Goal: Browse casually

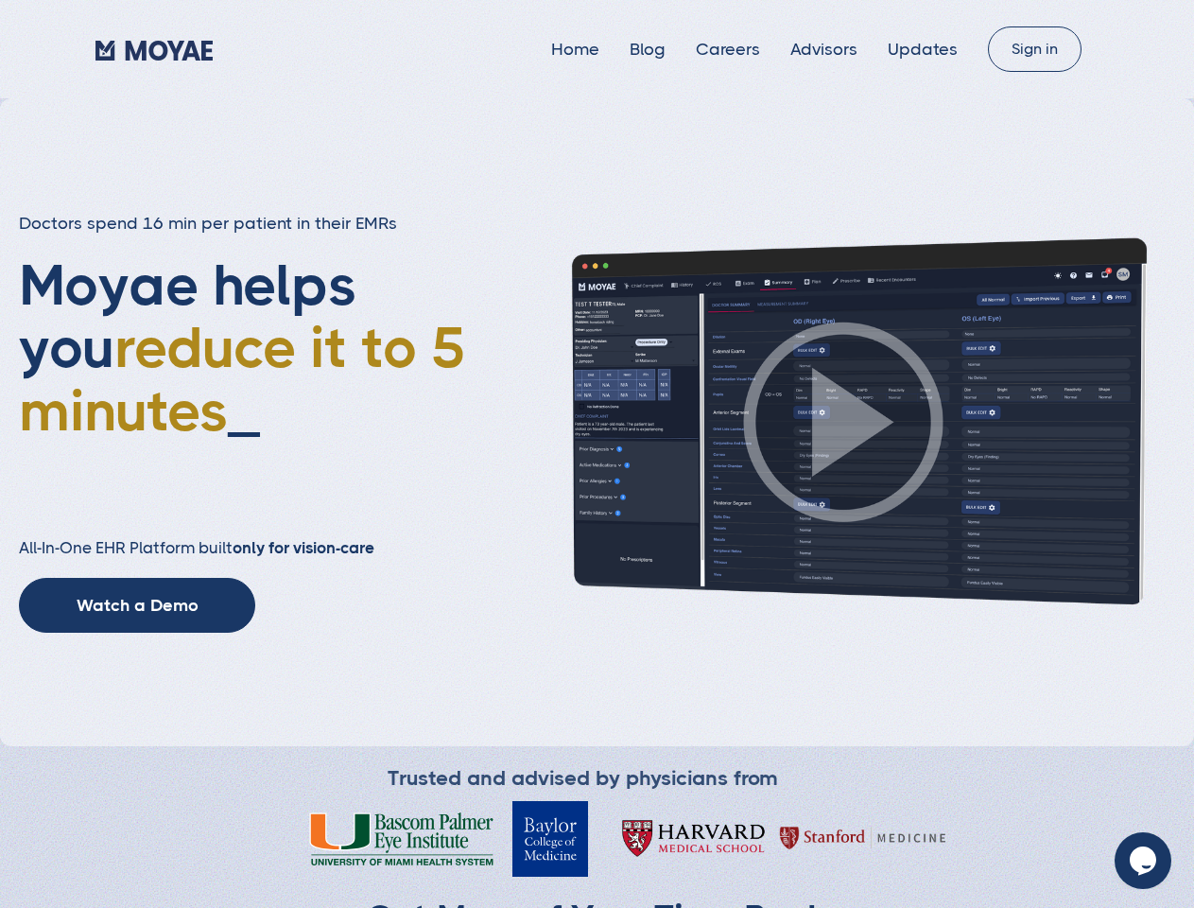
click at [597, 454] on img at bounding box center [844, 421] width 662 height 372
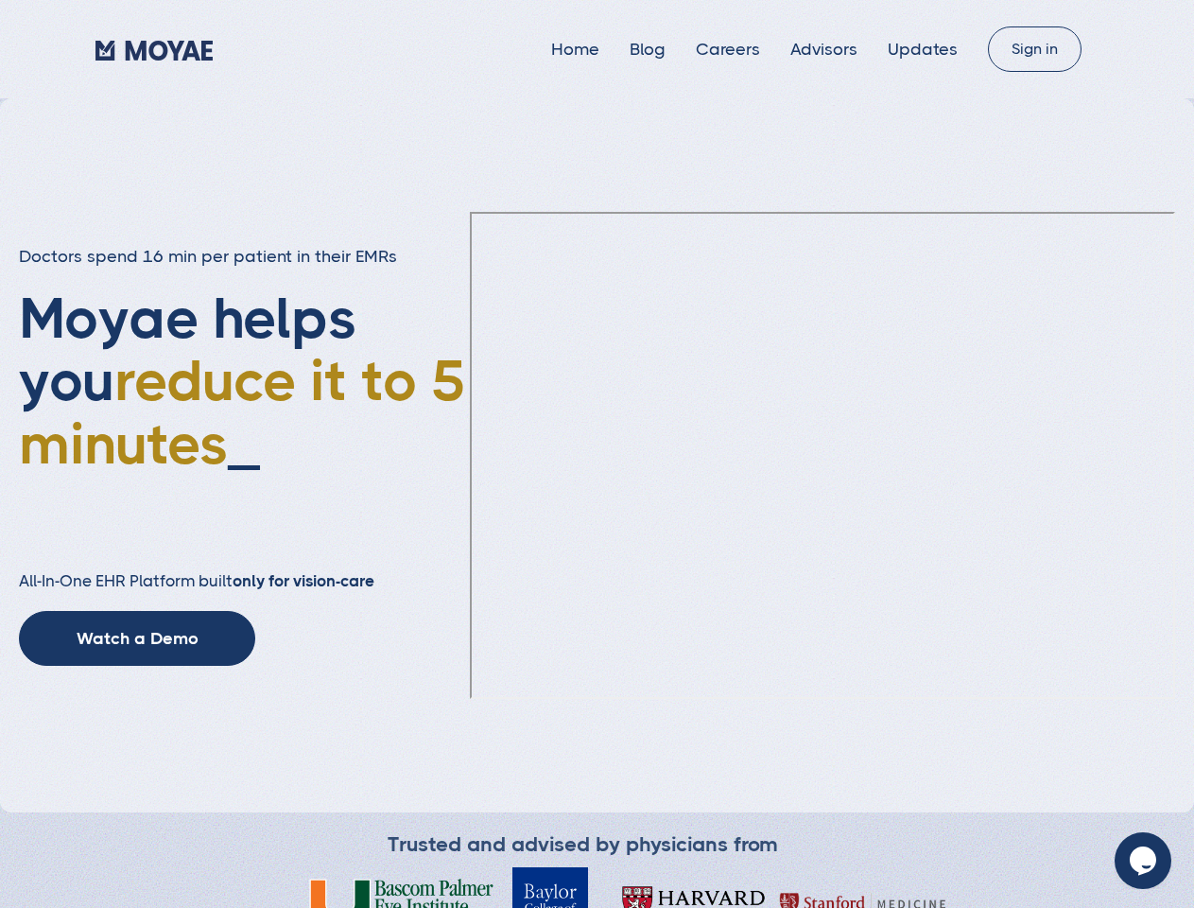
click at [774, 49] on ul "Home Blog Careers Advisors Updates" at bounding box center [769, 49] width 437 height 19
click at [137, 605] on div "Doctors spend 16 min per patient in their EMRs Moyae helps you reduce it to 5 m…" at bounding box center [244, 455] width 451 height 421
click at [1143, 860] on icon "Chat widget" at bounding box center [1143, 860] width 26 height 28
